Goal: Find specific page/section: Find specific page/section

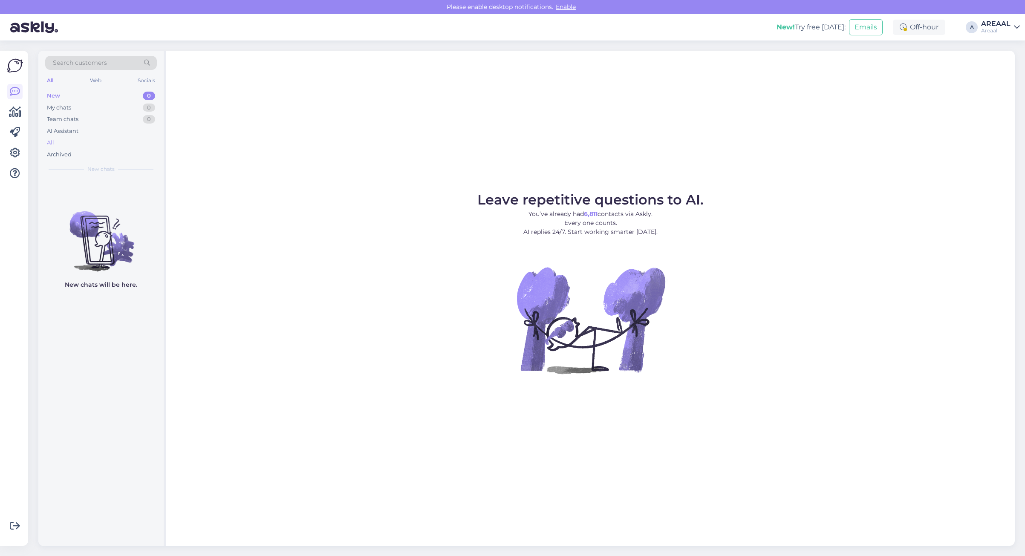
click at [124, 144] on div "All" at bounding box center [101, 143] width 112 height 12
click at [112, 143] on div "All" at bounding box center [101, 143] width 112 height 12
click at [90, 146] on div "All" at bounding box center [101, 143] width 112 height 12
